Goal: Navigation & Orientation: Find specific page/section

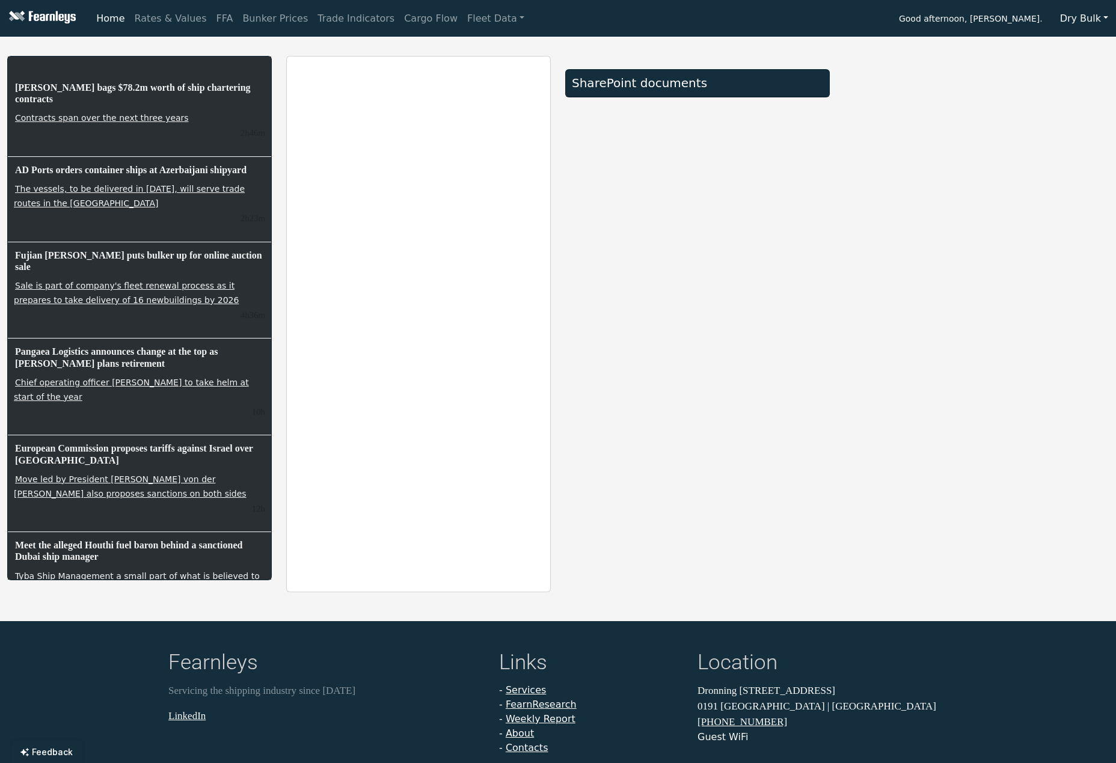
click at [626, 81] on div "SharePoint documents" at bounding box center [697, 83] width 251 height 14
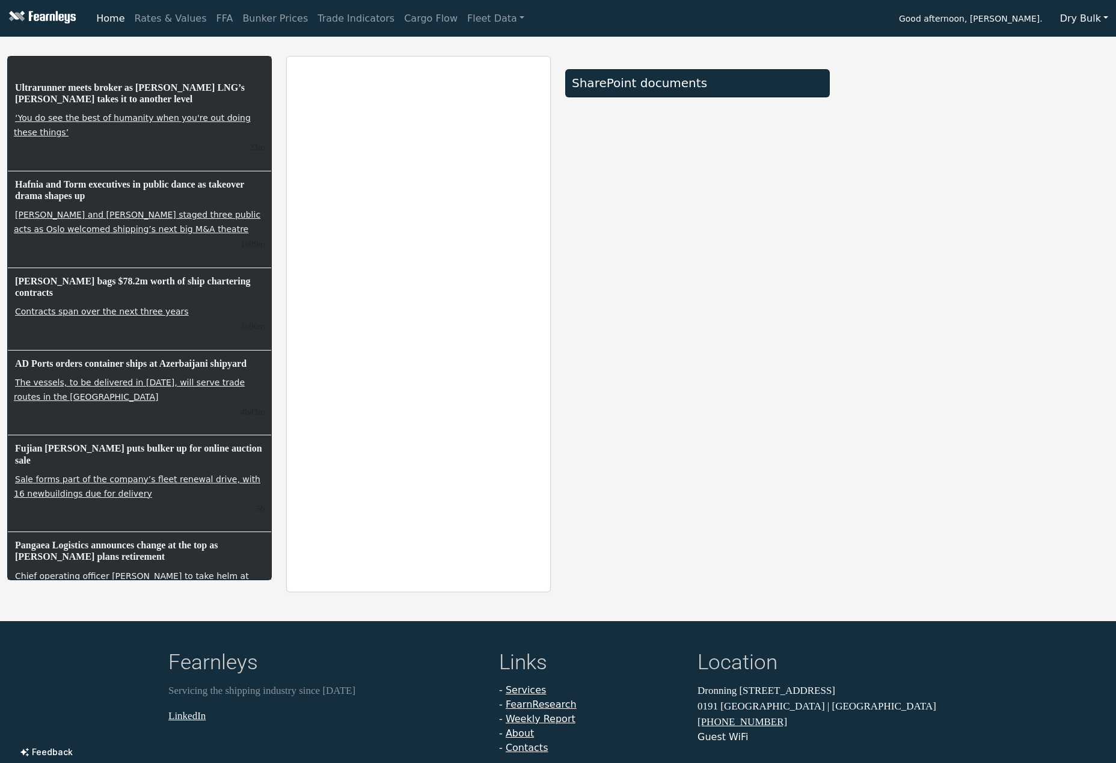
click at [1089, 17] on button "Dry Bulk" at bounding box center [1084, 18] width 64 height 23
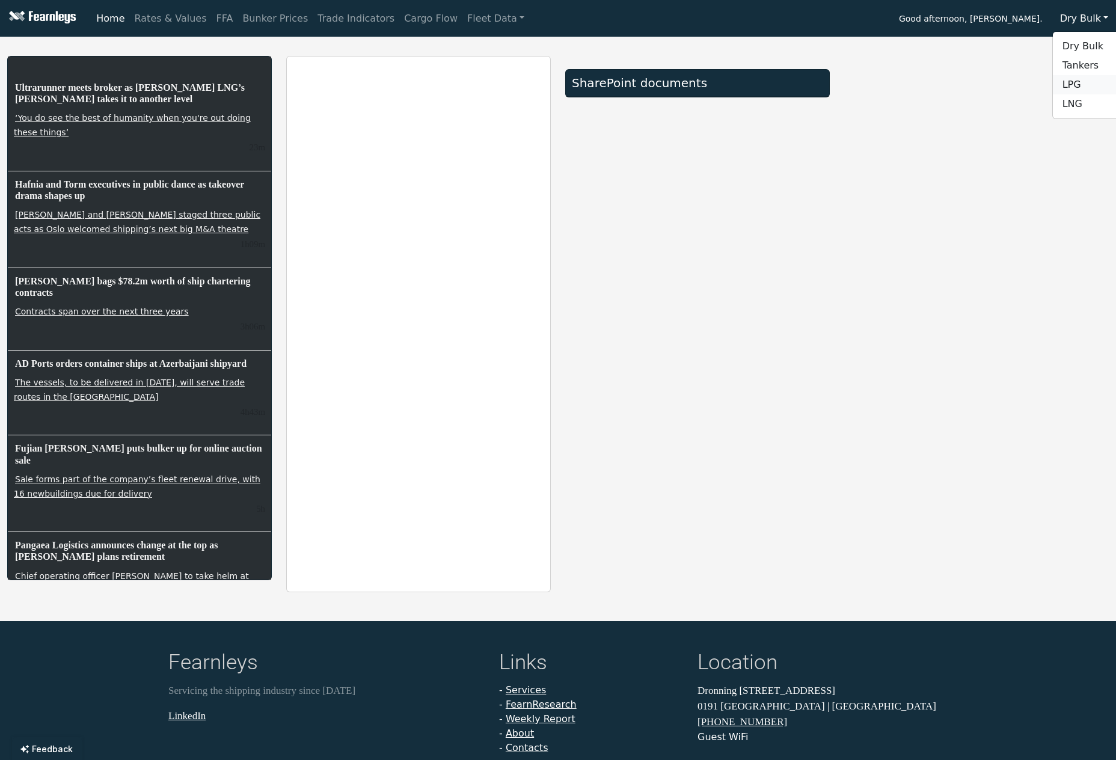
click at [1082, 88] on link "LPG" at bounding box center [1100, 84] width 95 height 19
